Goal: Complete application form

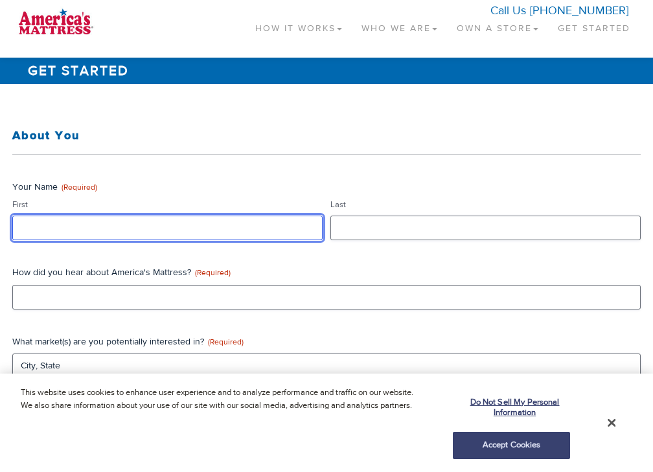
type input "data"
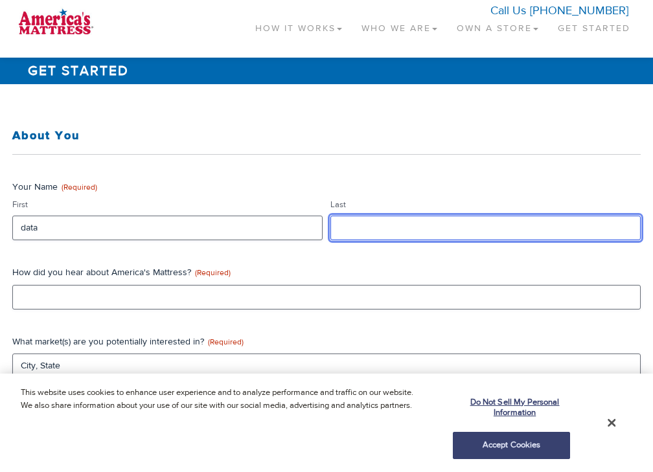
type input "data"
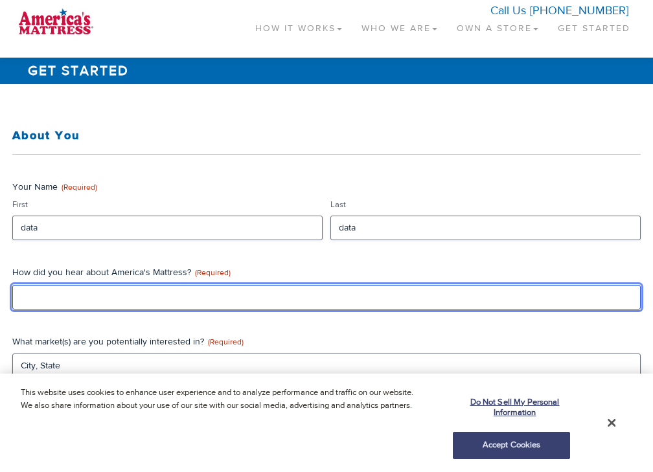
type input "data"
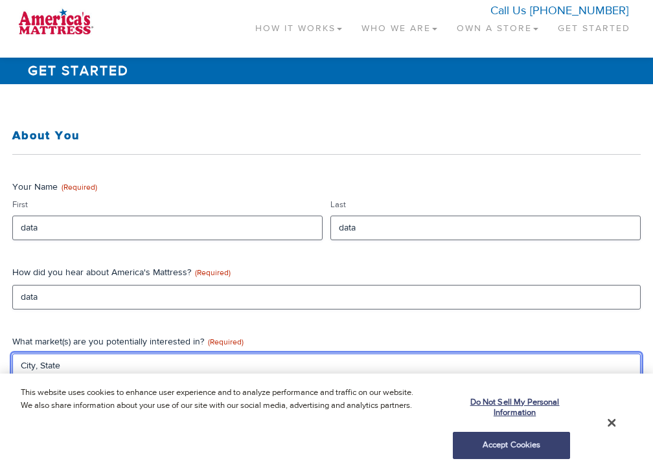
type input "CA"
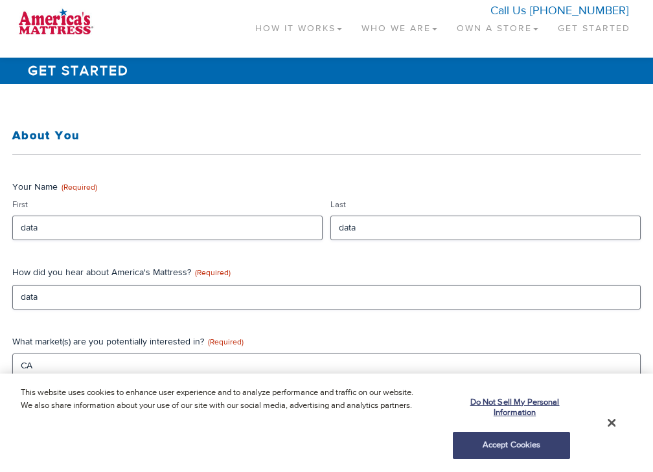
type input "data"
type textarea "data"
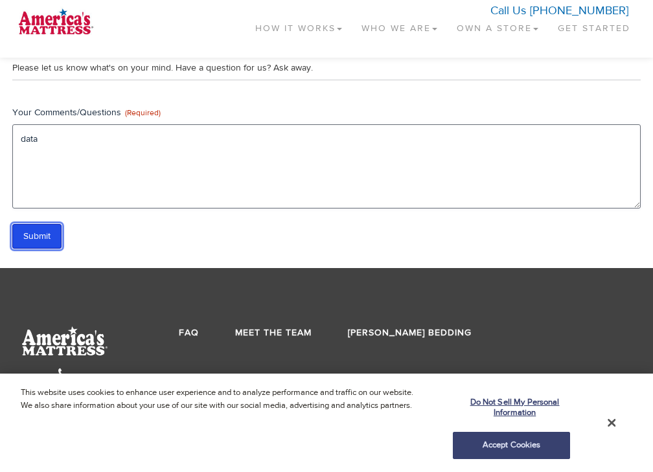
click at [40, 236] on input "Submit" at bounding box center [36, 236] width 49 height 25
